Goal: Obtain resource: Download file/media

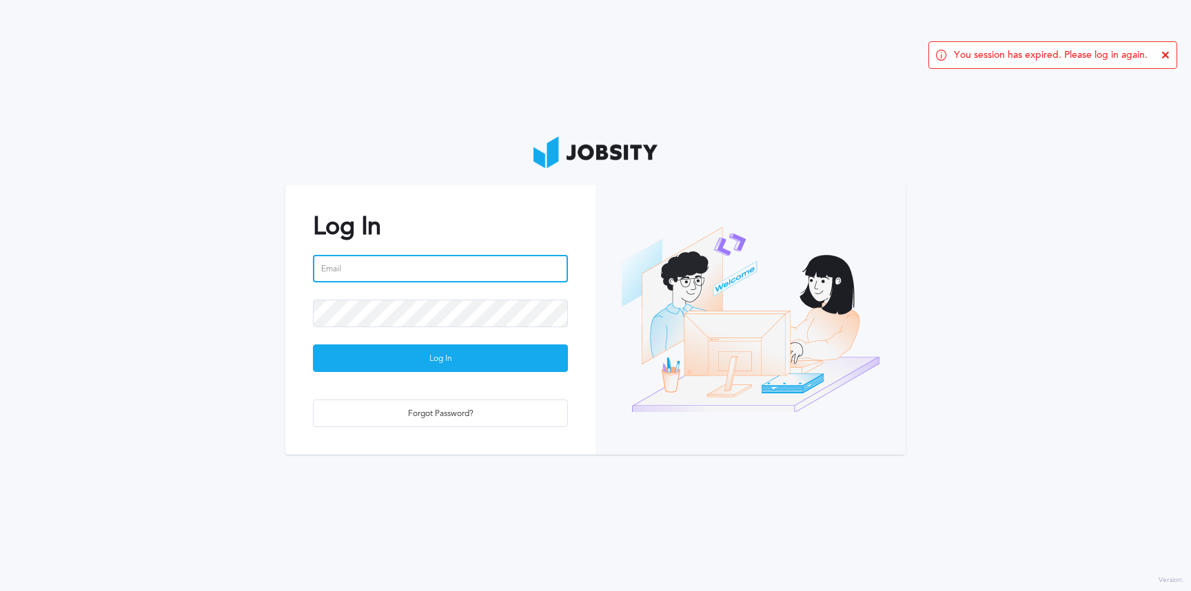
type input "[PERSON_NAME][EMAIL_ADDRESS][PERSON_NAME][DOMAIN_NAME]"
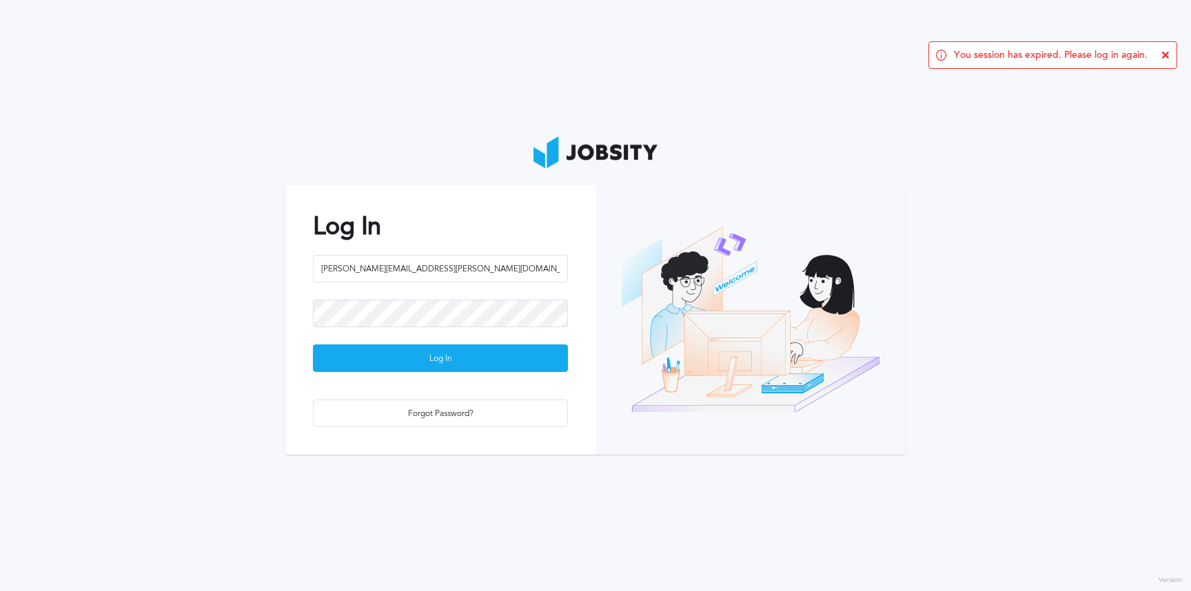
click at [414, 340] on div at bounding box center [440, 322] width 255 height 45
click at [426, 367] on div "Log In" at bounding box center [441, 359] width 254 height 28
click at [1161, 52] on div "You session has expired. Please log in again." at bounding box center [1052, 55] width 249 height 28
click at [1163, 51] on icon at bounding box center [1165, 55] width 8 height 8
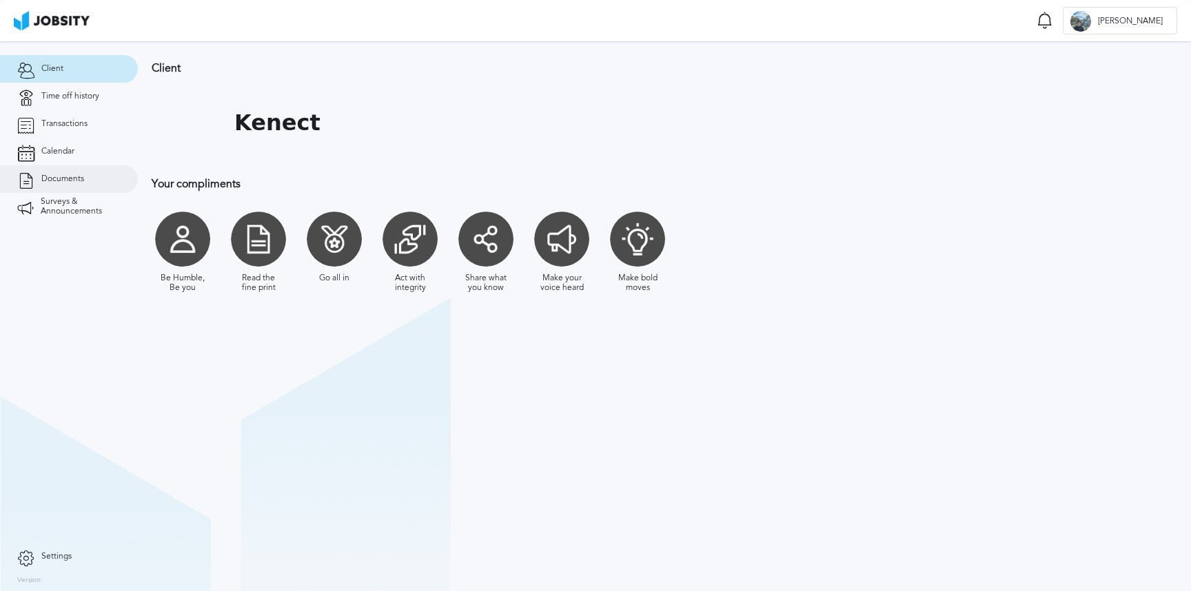
click at [78, 169] on link "Documents" at bounding box center [69, 179] width 138 height 28
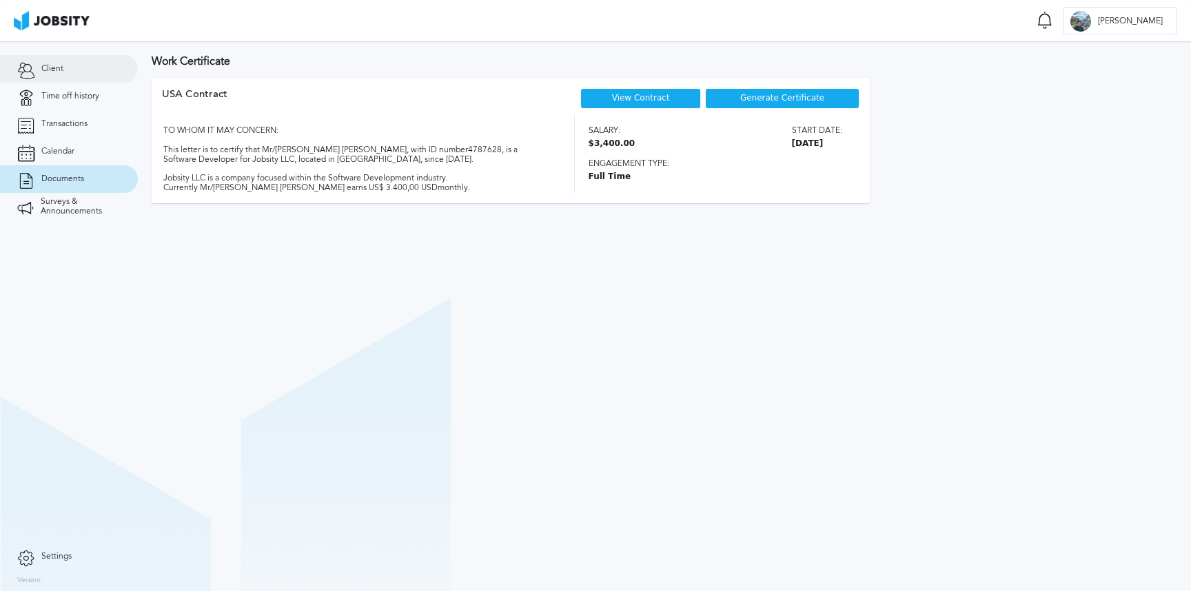
click at [68, 61] on link "Client" at bounding box center [69, 69] width 138 height 28
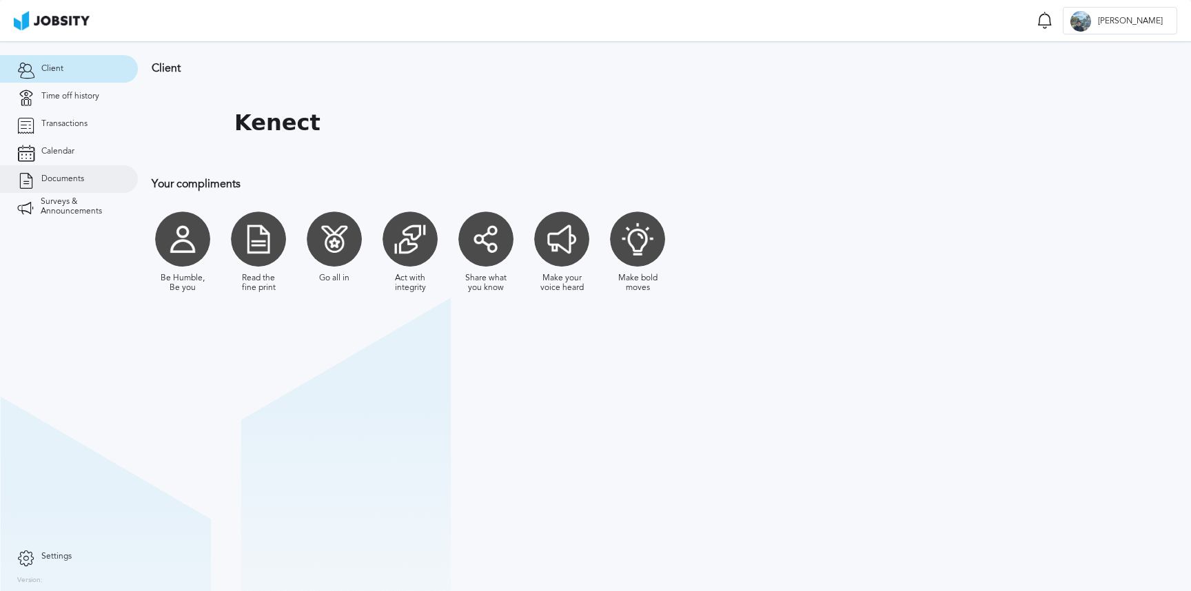
click at [99, 176] on link "Documents" at bounding box center [69, 179] width 138 height 28
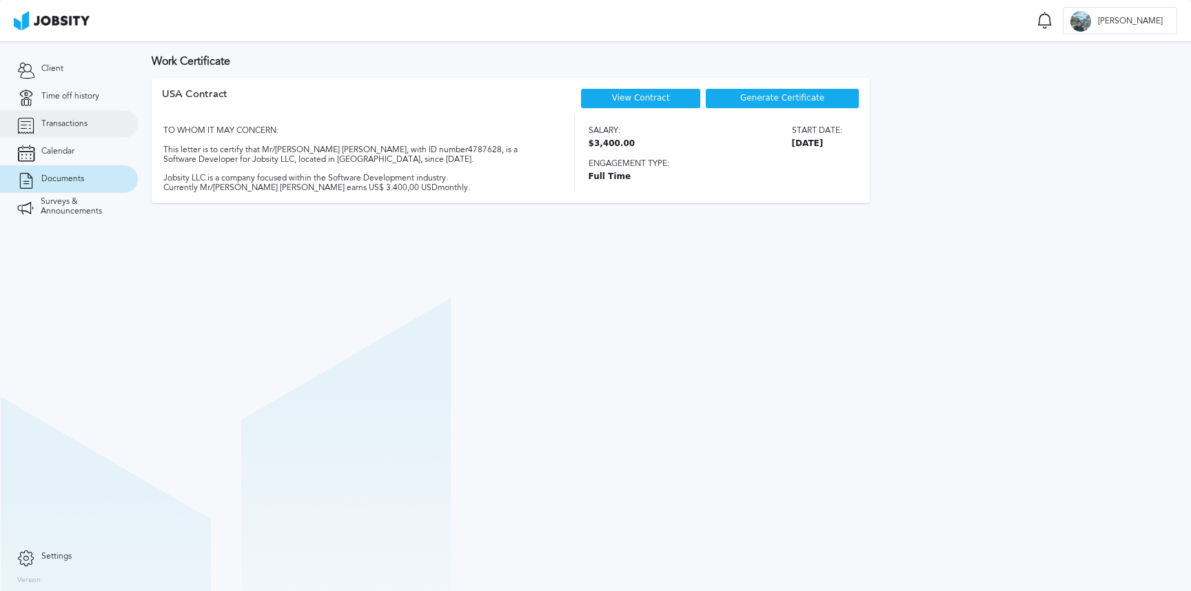
click at [77, 136] on link "Transactions" at bounding box center [69, 124] width 138 height 28
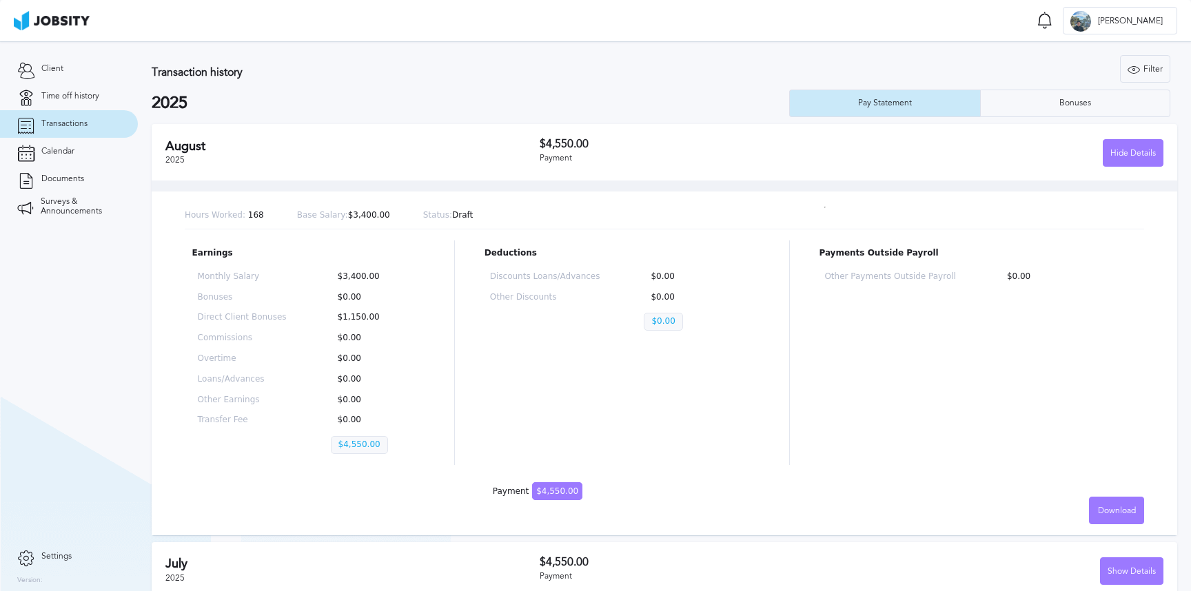
click at [1111, 493] on div "Hours Worked: 168 Base Salary: $3,400.00 Status: Draft Earnings Monthly Salary …" at bounding box center [664, 358] width 1025 height 355
click at [1115, 503] on div "Download" at bounding box center [1117, 512] width 54 height 28
click at [1092, 535] on li "Spanish" at bounding box center [1106, 538] width 55 height 28
click at [73, 181] on span "Documents" at bounding box center [62, 179] width 43 height 10
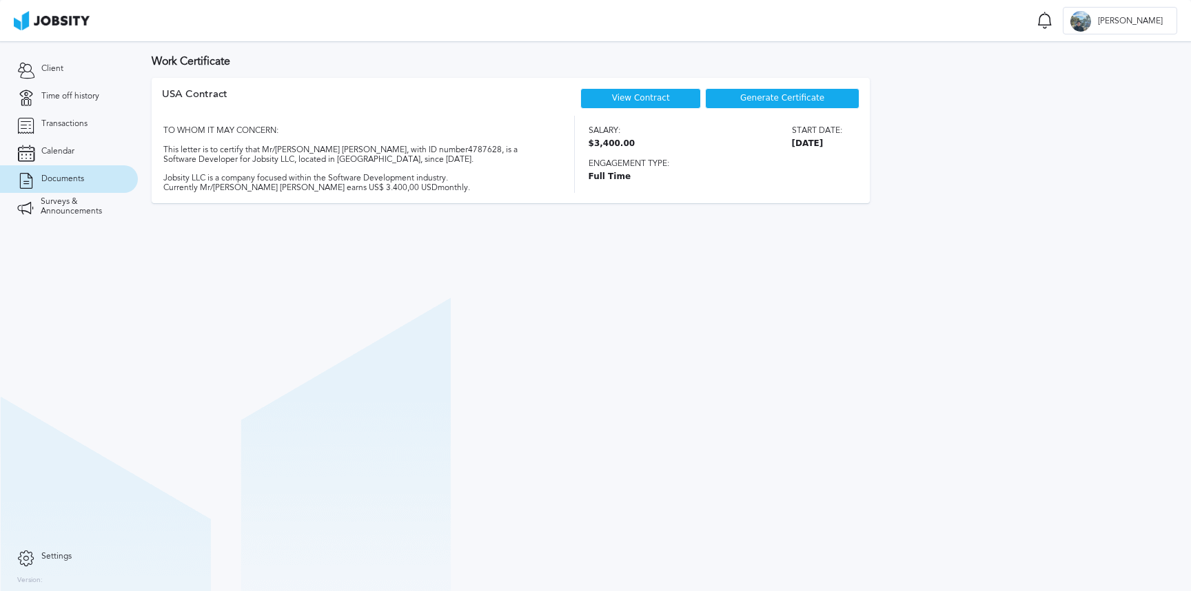
click at [788, 94] on span "Generate Certificate" at bounding box center [782, 99] width 84 height 10
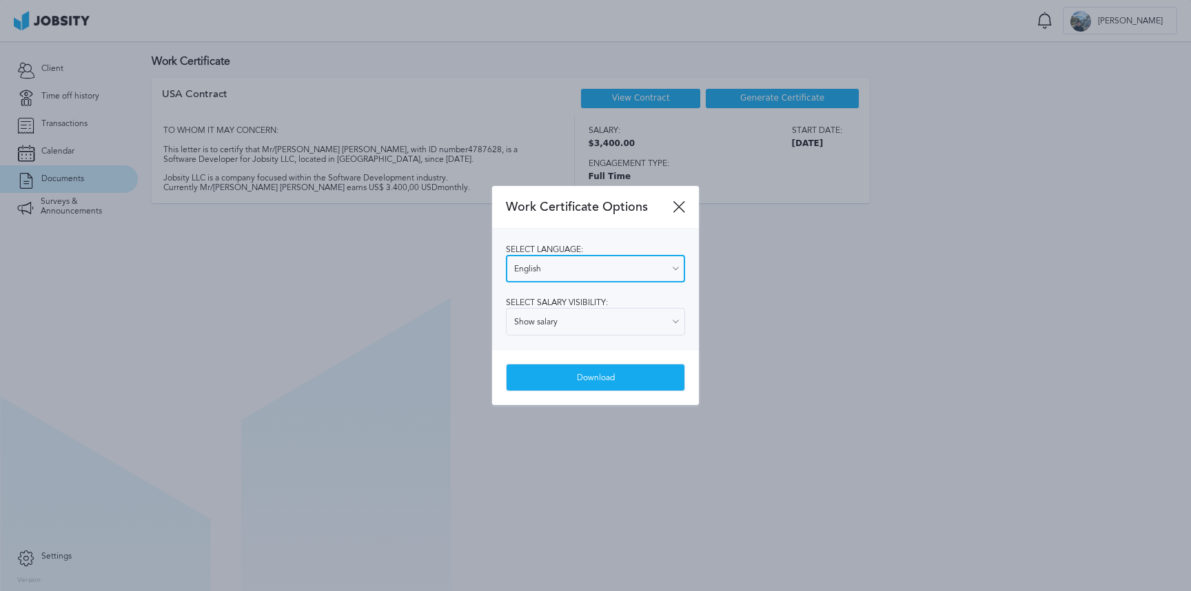
click at [620, 267] on input "English" at bounding box center [595, 269] width 179 height 28
type input "Spanish"
click at [566, 313] on div "Select language: Spanish English Spanish Select salary visibility: Show salary …" at bounding box center [595, 289] width 207 height 121
click at [556, 384] on div "Download" at bounding box center [596, 379] width 178 height 28
